Goal: Task Accomplishment & Management: Manage account settings

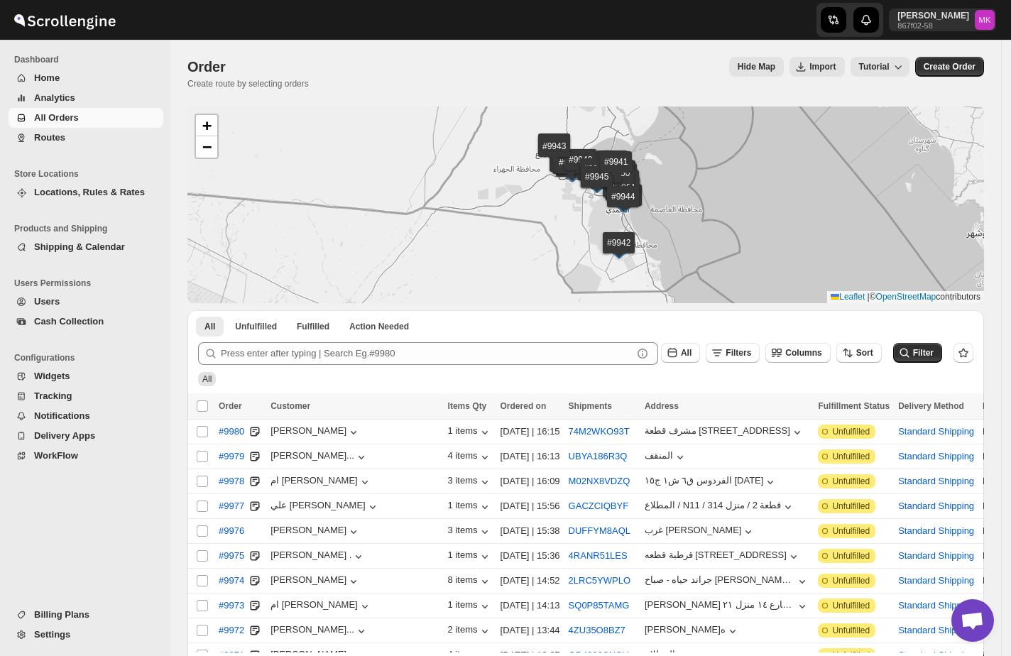
click at [89, 146] on button "Routes" at bounding box center [86, 138] width 155 height 20
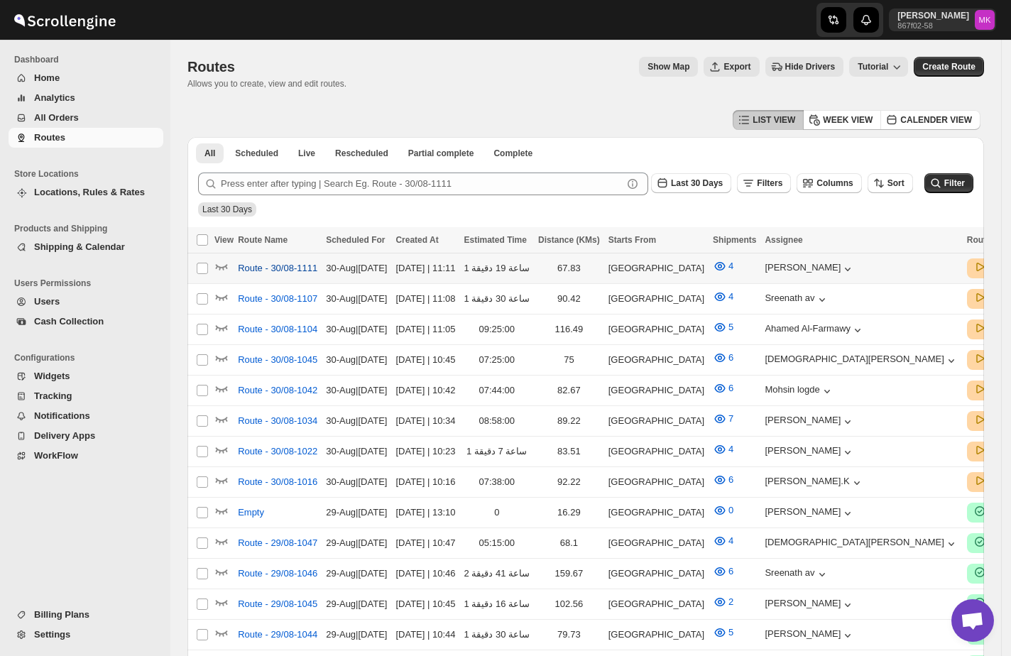
click at [279, 271] on span "Route - 30/08-1111" at bounding box center [278, 268] width 80 height 14
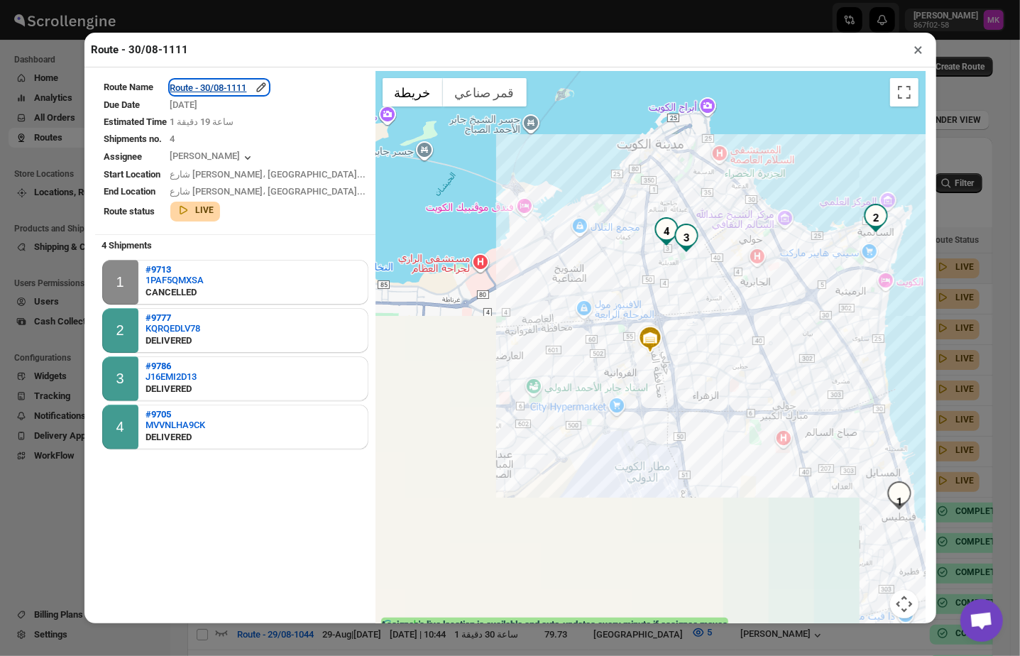
click at [231, 94] on div "Route - 30/08-1111" at bounding box center [219, 87] width 98 height 14
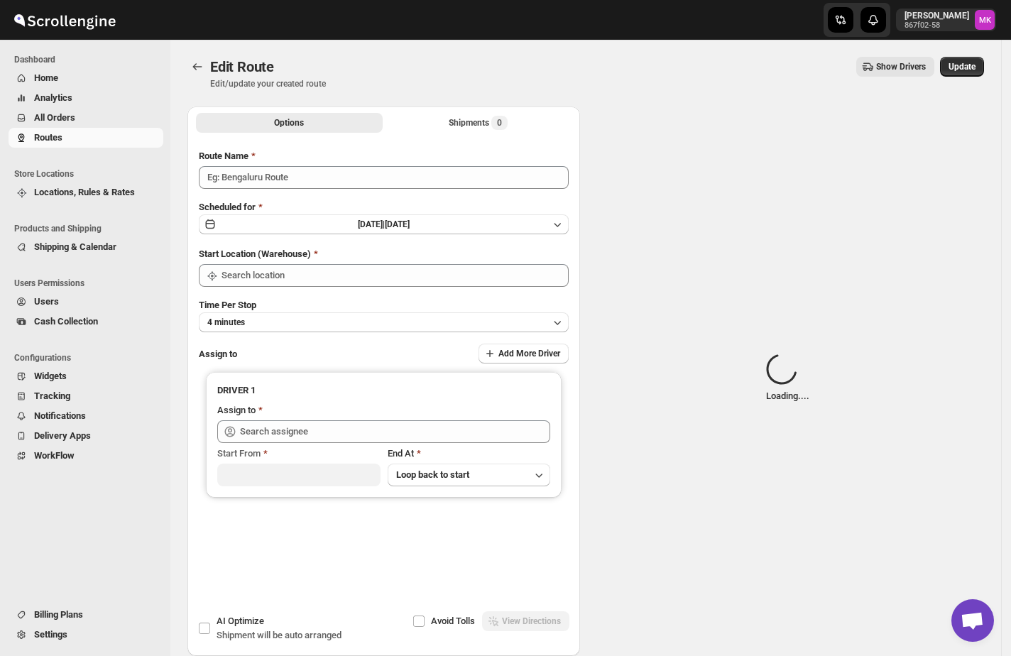
type input "Route - 30/08-1111"
click at [478, 132] on button "Shipments Loading..." at bounding box center [479, 123] width 187 height 20
type input "[GEOGRAPHIC_DATA]"
click at [478, 132] on button "Shipments Loading..." at bounding box center [479, 123] width 187 height 20
type input "[GEOGRAPHIC_DATA]"
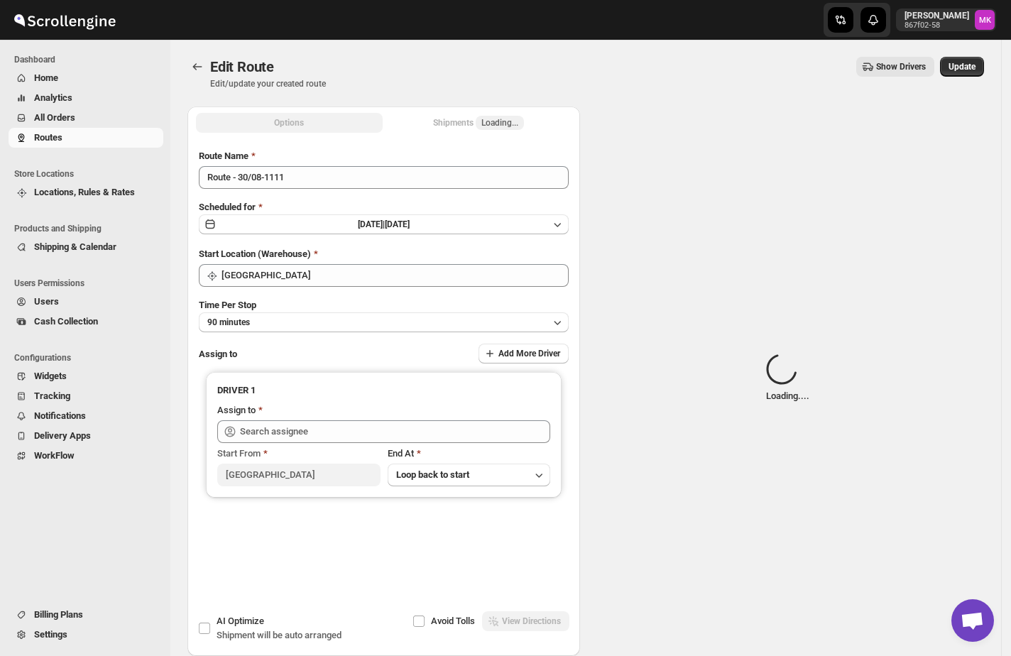
type input "[PERSON_NAME] ([EMAIL_ADDRESS][DOMAIN_NAME])"
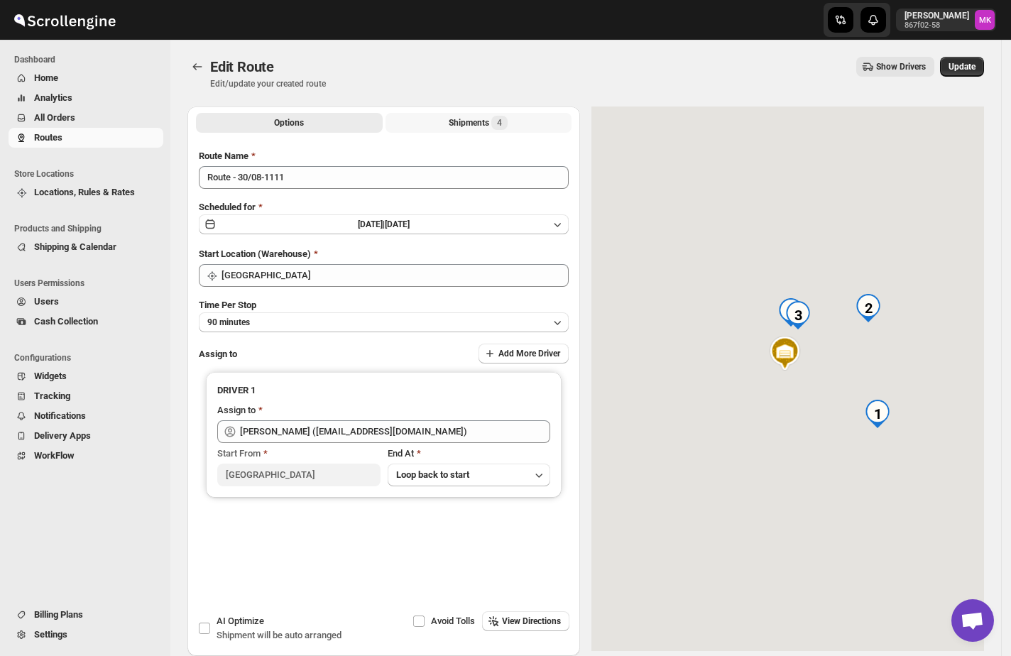
click at [481, 120] on div "Shipments 4" at bounding box center [478, 123] width 59 height 14
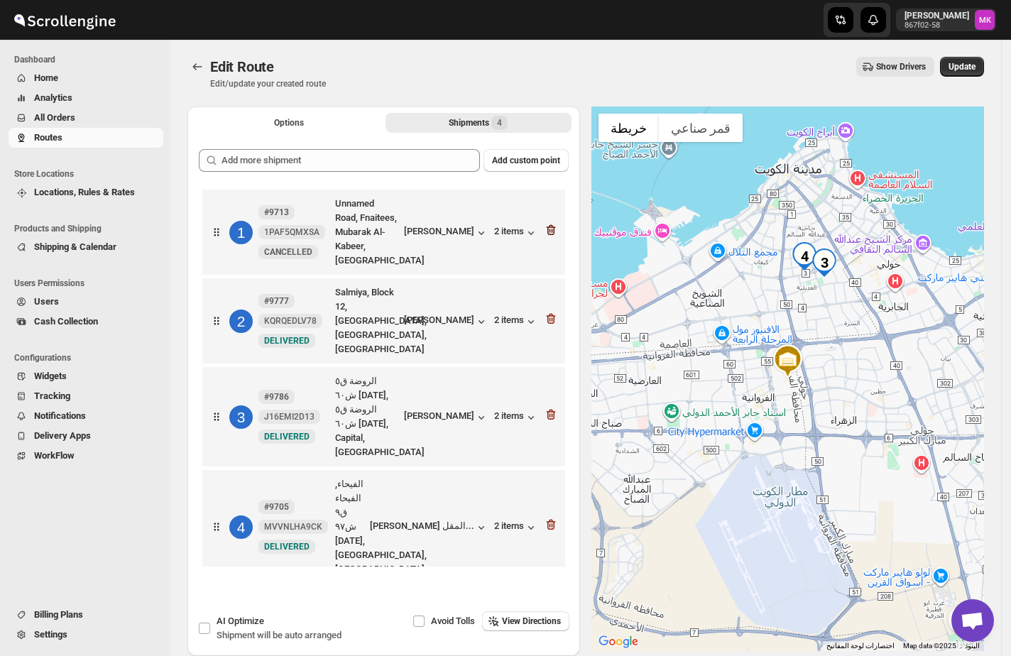
click at [555, 228] on icon "button" at bounding box center [551, 230] width 14 height 14
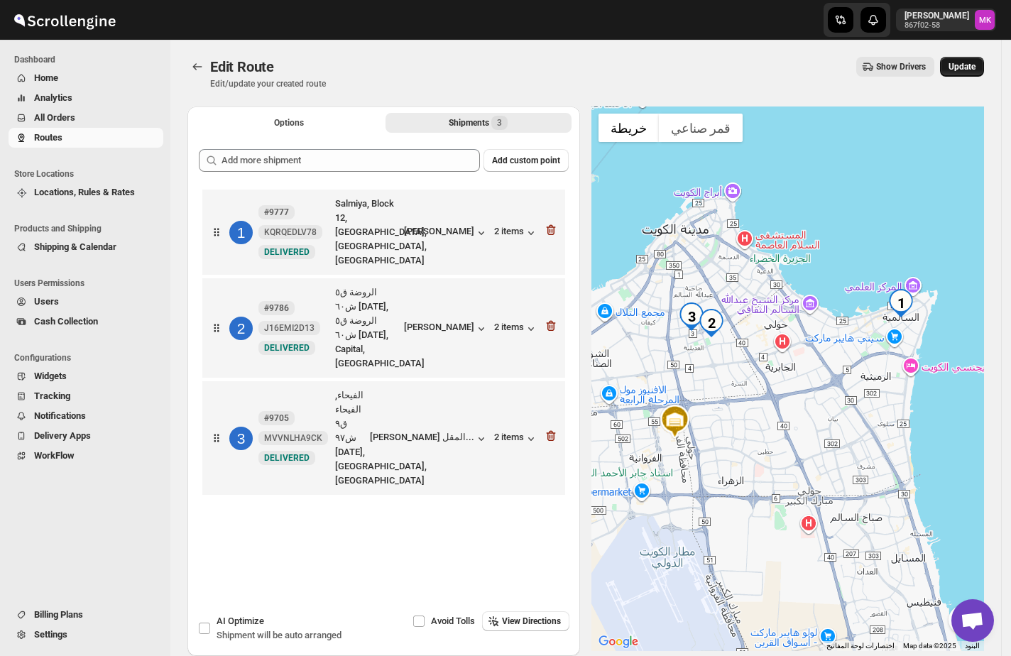
click at [970, 65] on span "Update" at bounding box center [962, 66] width 27 height 11
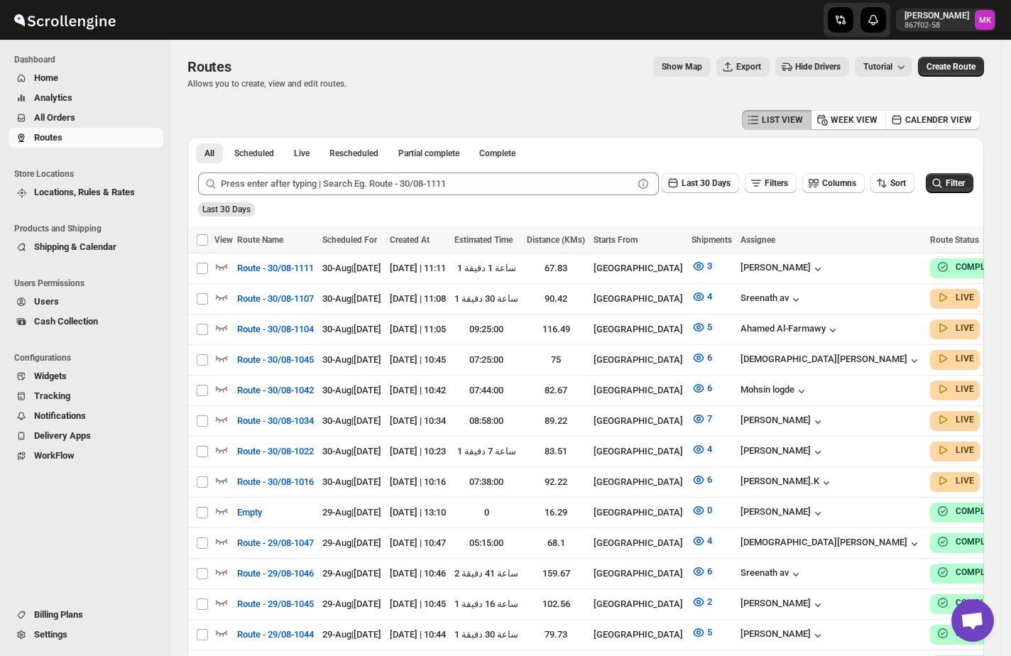
click at [65, 327] on span "Cash Collection" at bounding box center [66, 321] width 64 height 11
